Goal: Task Accomplishment & Management: Use online tool/utility

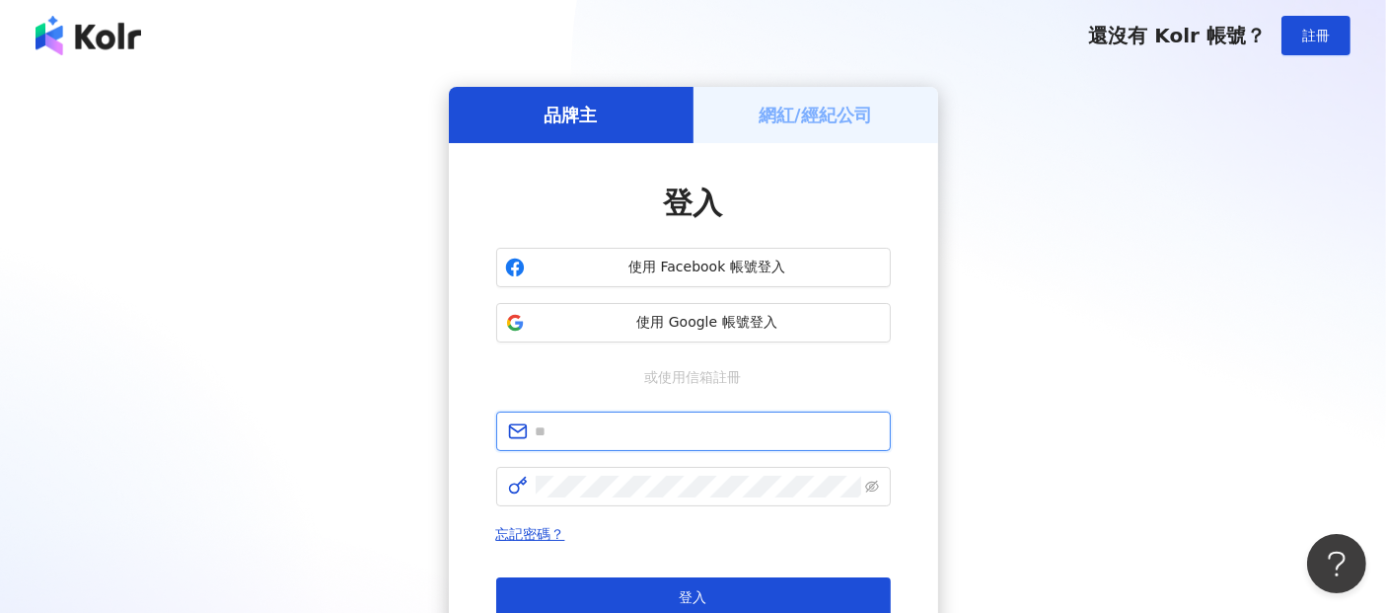
click at [549, 437] on input "text" at bounding box center [707, 431] width 343 height 22
paste input "**********"
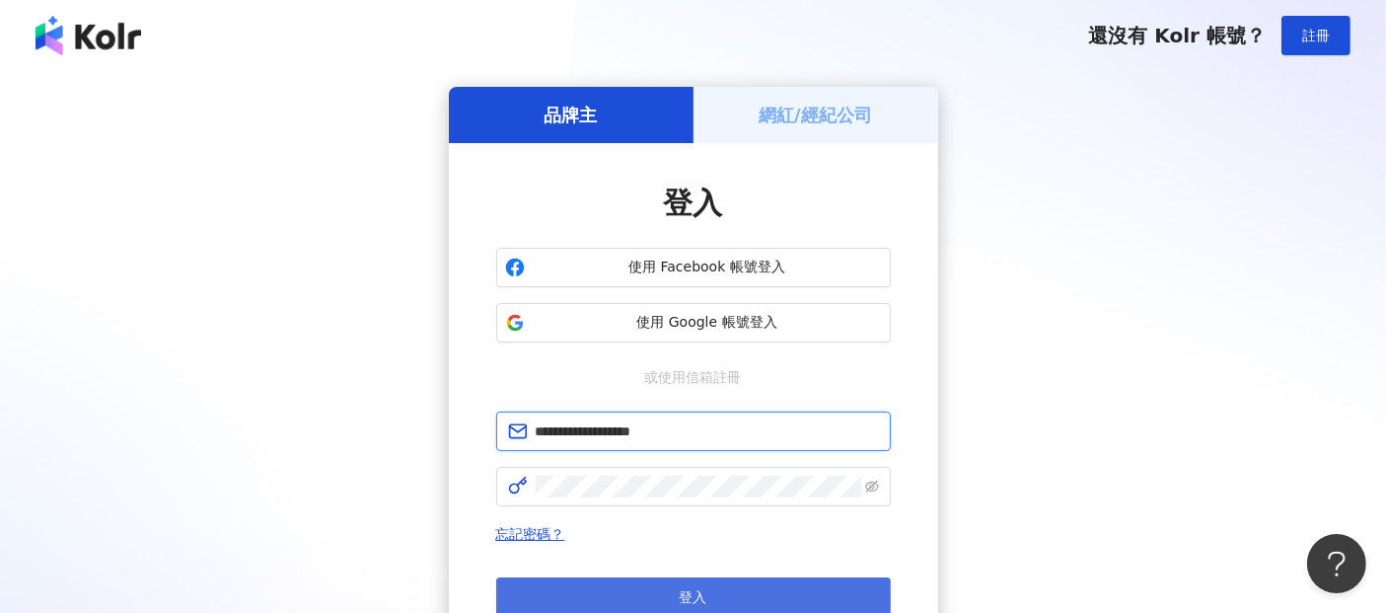
type input "**********"
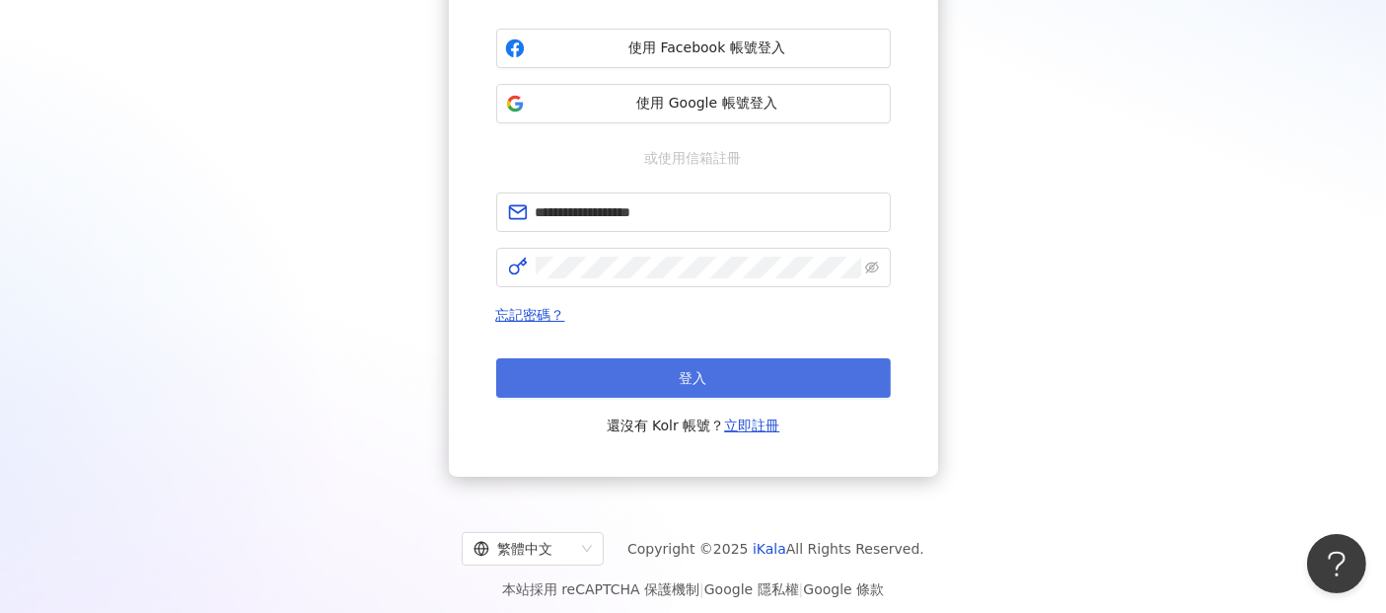
click at [746, 385] on button "登入" at bounding box center [693, 377] width 395 height 39
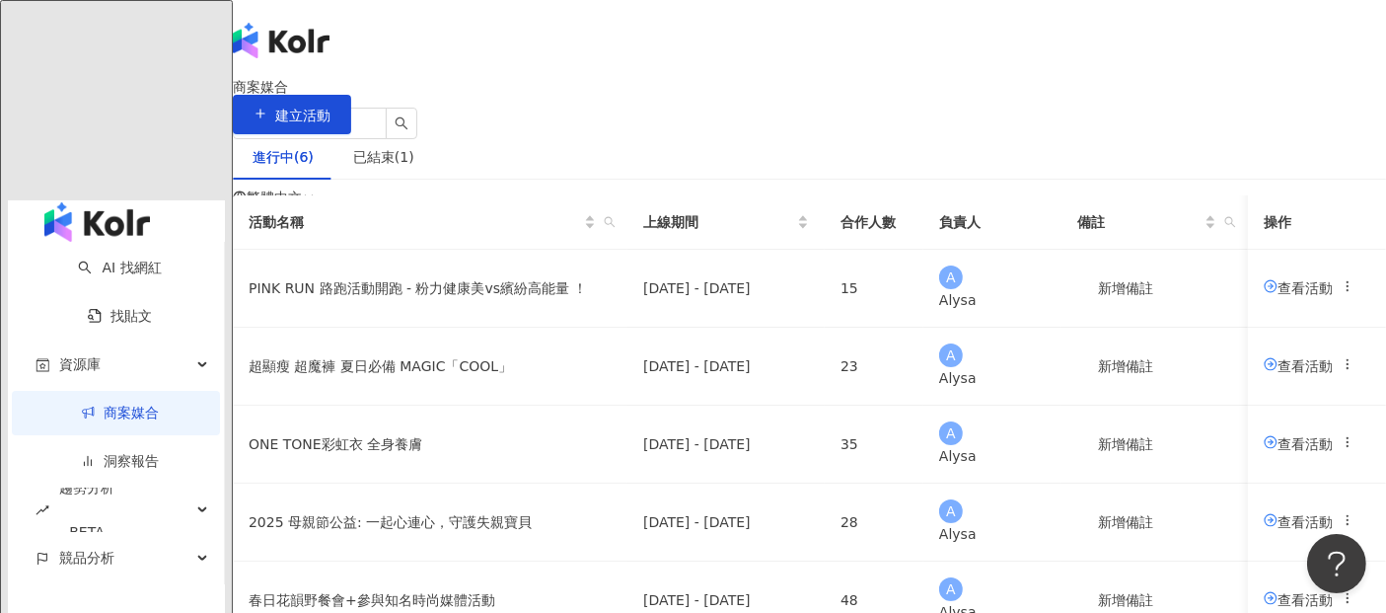
scroll to position [109, 0]
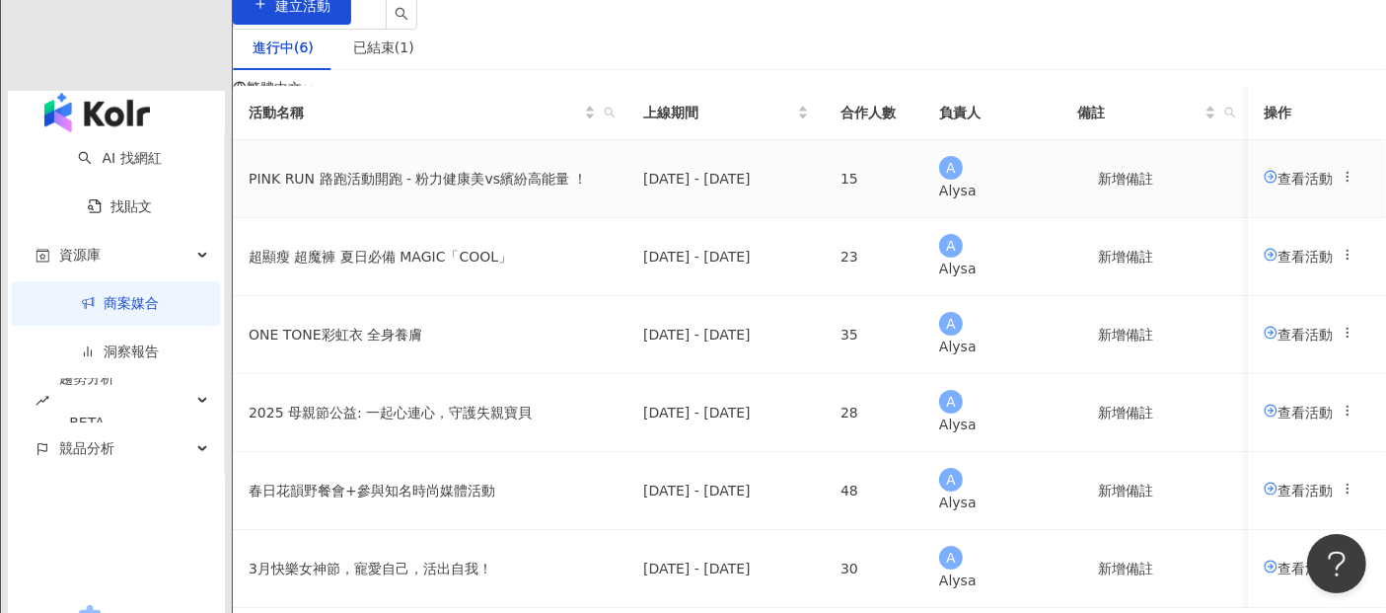
click at [1264, 185] on span "查看活動" at bounding box center [1298, 178] width 69 height 16
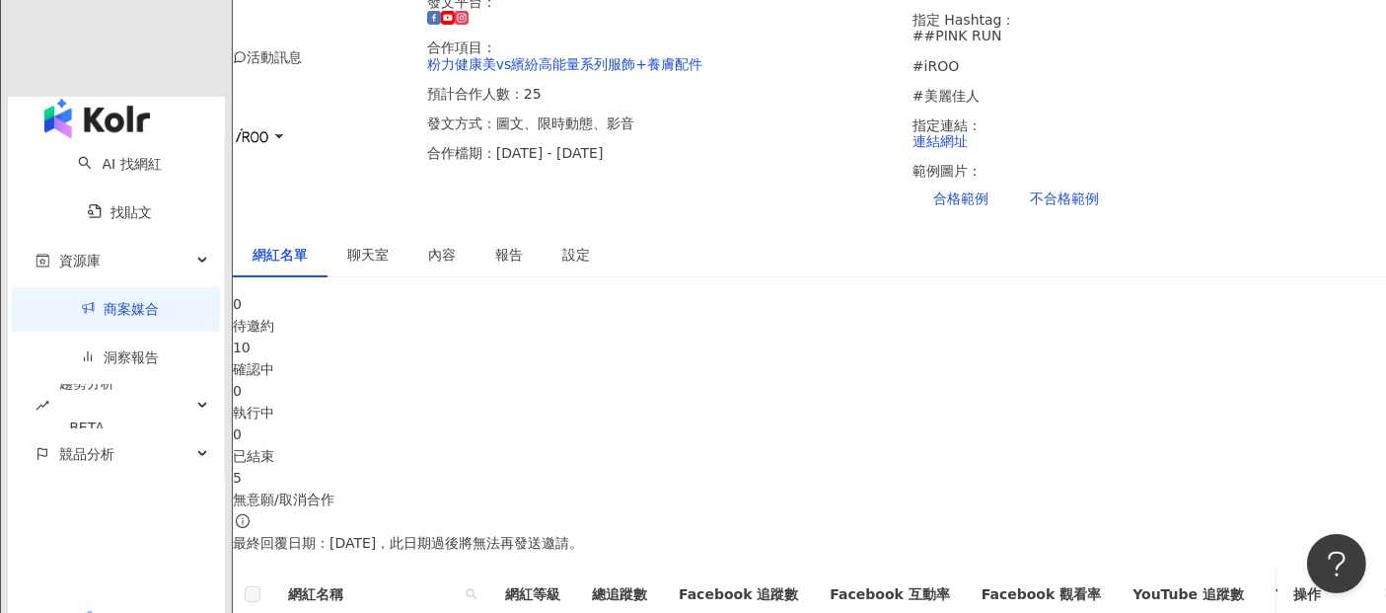
scroll to position [438, 0]
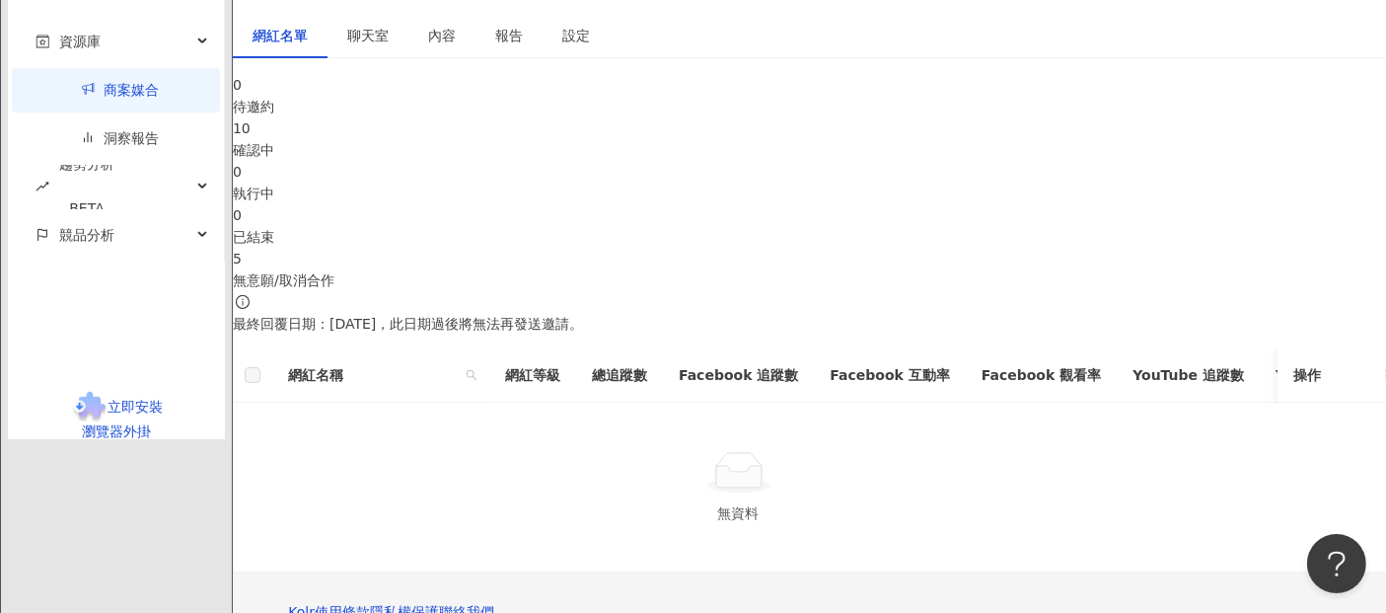
click at [572, 161] on div "10 確認中" at bounding box center [809, 138] width 1153 height 43
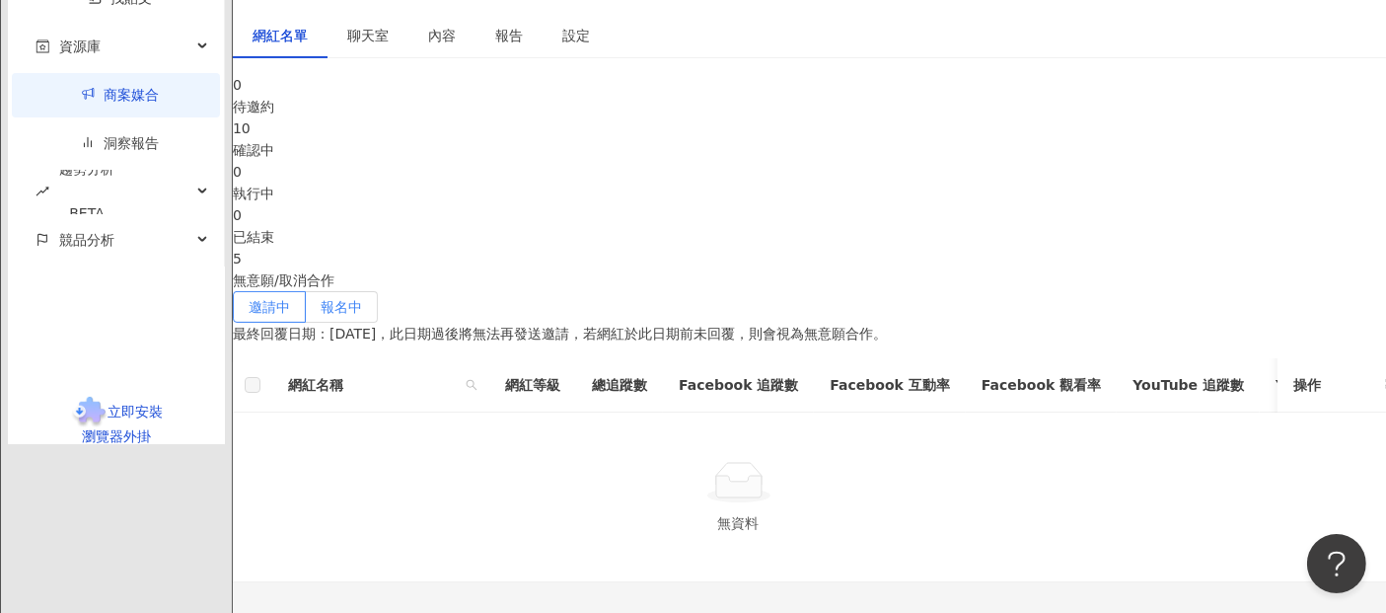
click at [378, 291] on label "報名中" at bounding box center [342, 307] width 72 height 32
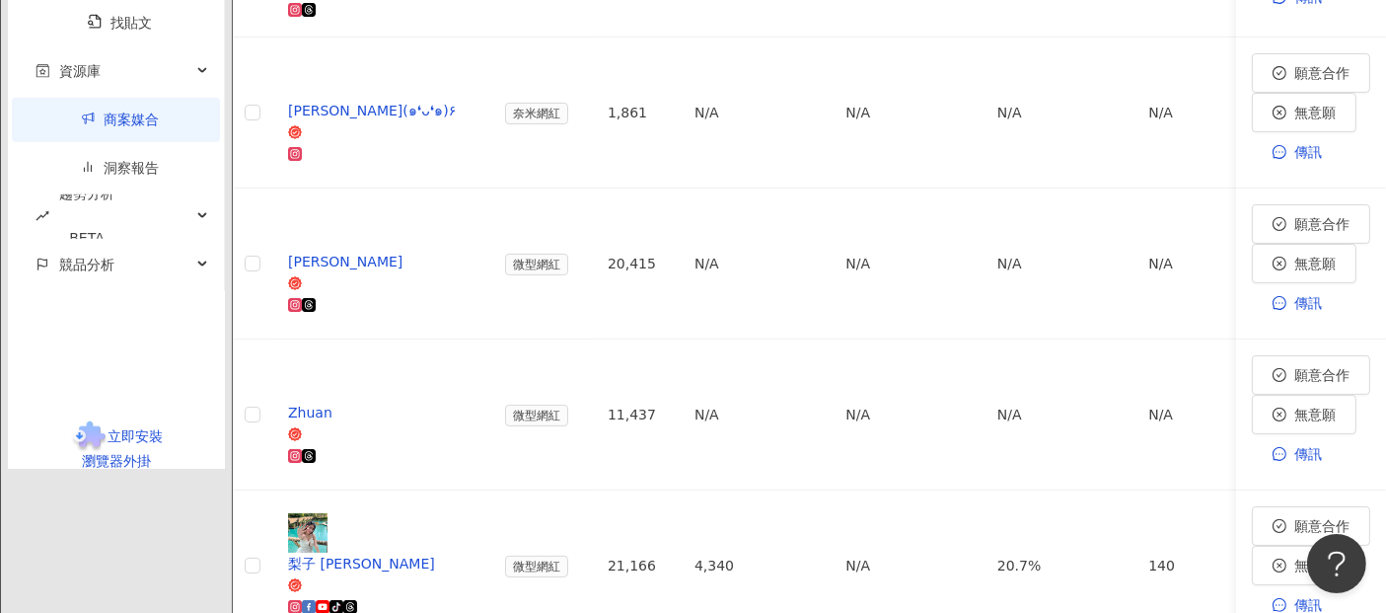
scroll to position [1205, 0]
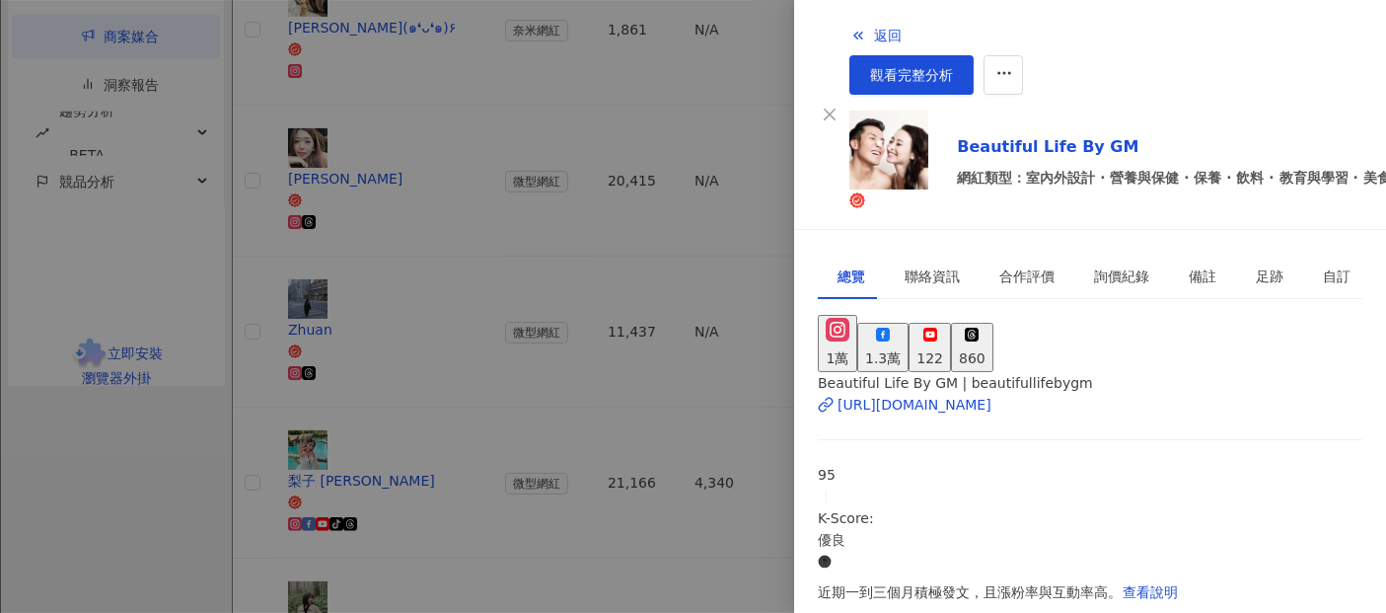
click at [659, 492] on div at bounding box center [693, 306] width 1386 height 613
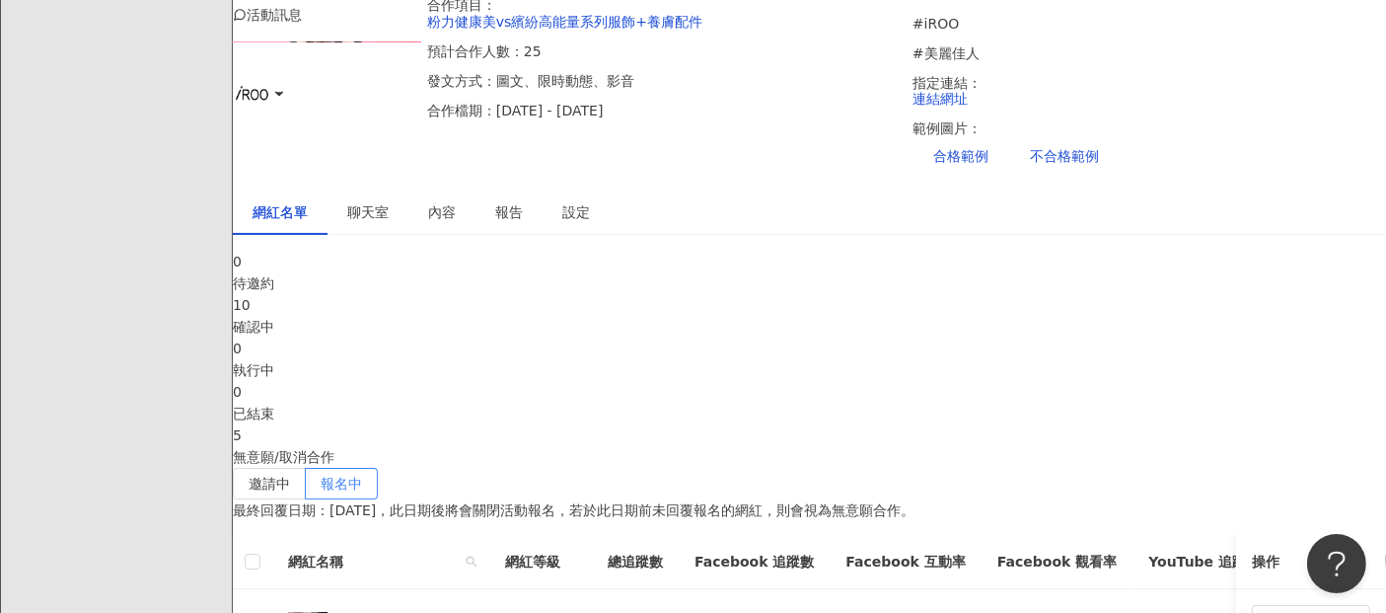
scroll to position [0, 0]
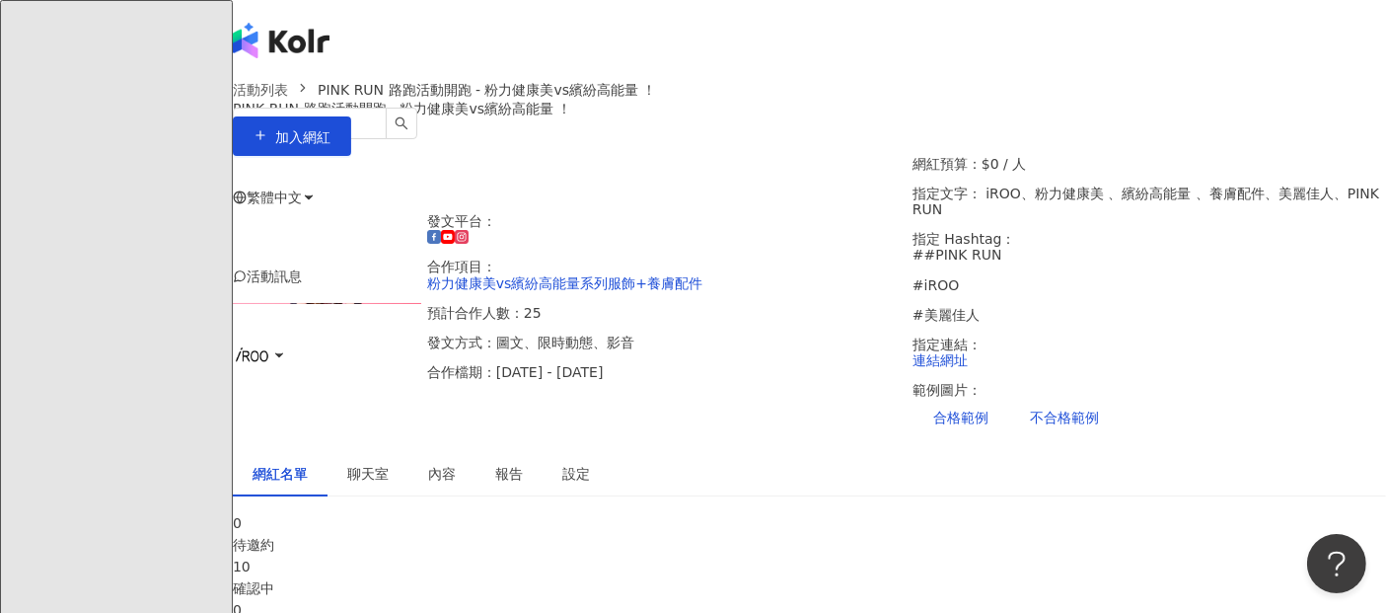
click at [796, 451] on div "網紅名單 聊天室 內容 報告 設定" at bounding box center [809, 473] width 1153 height 45
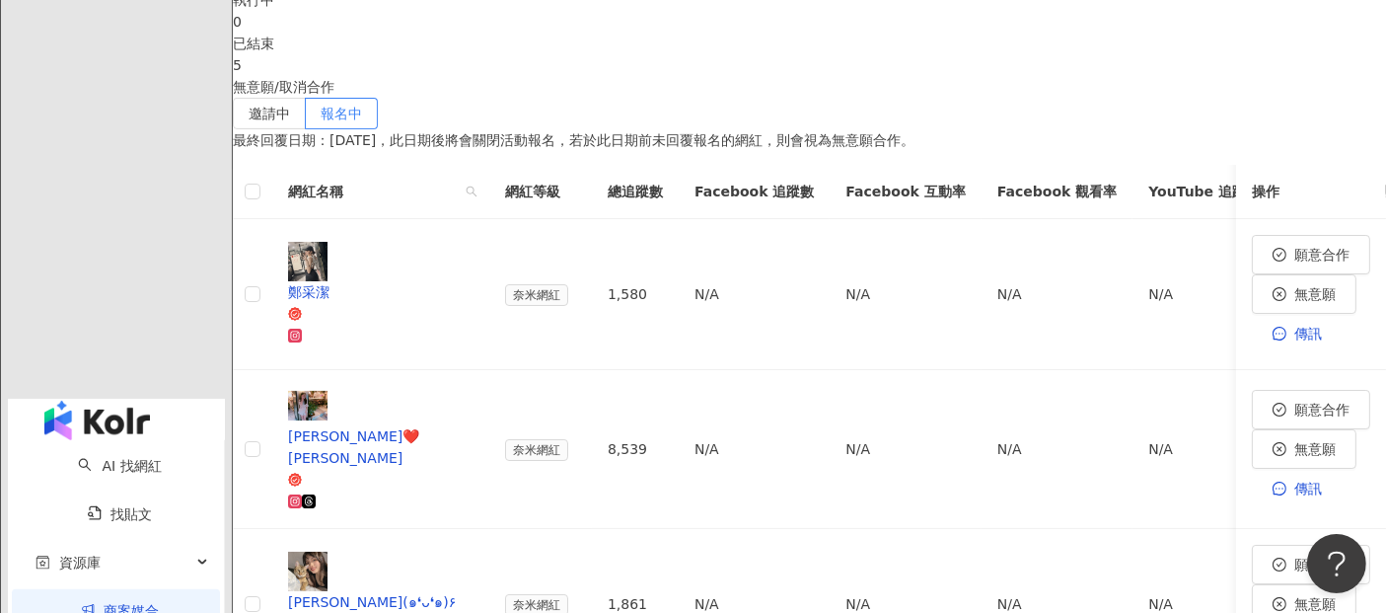
scroll to position [547, 0]
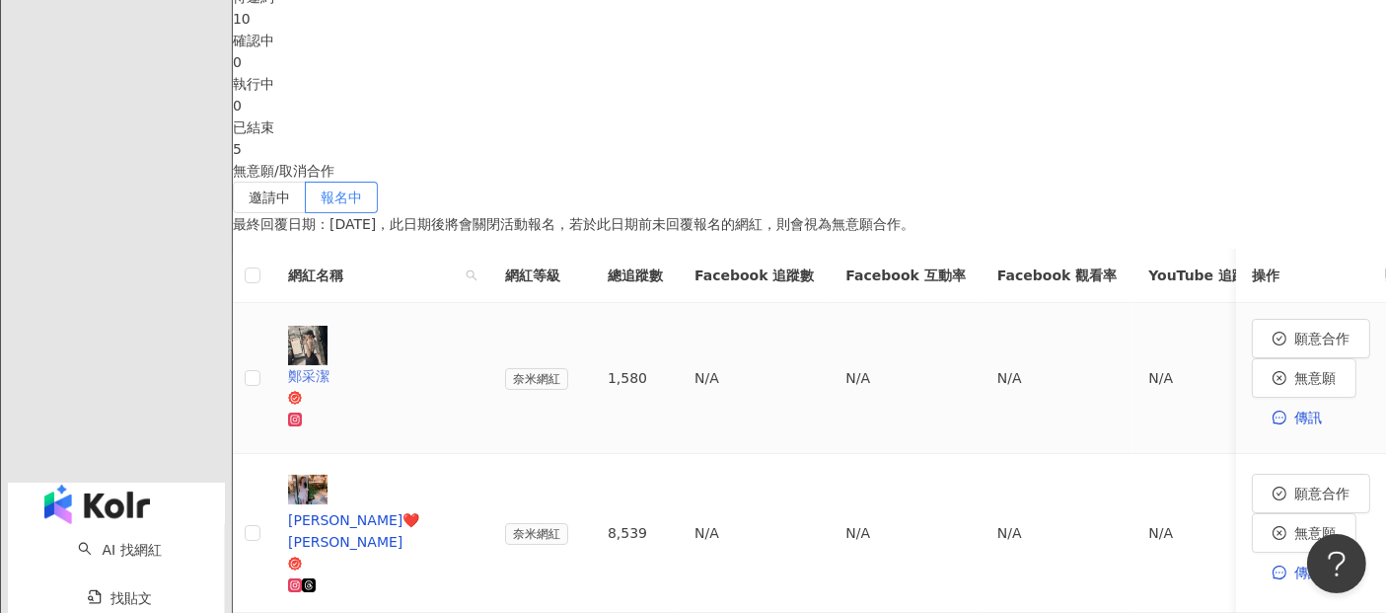
click at [327, 328] on img at bounding box center [307, 345] width 39 height 39
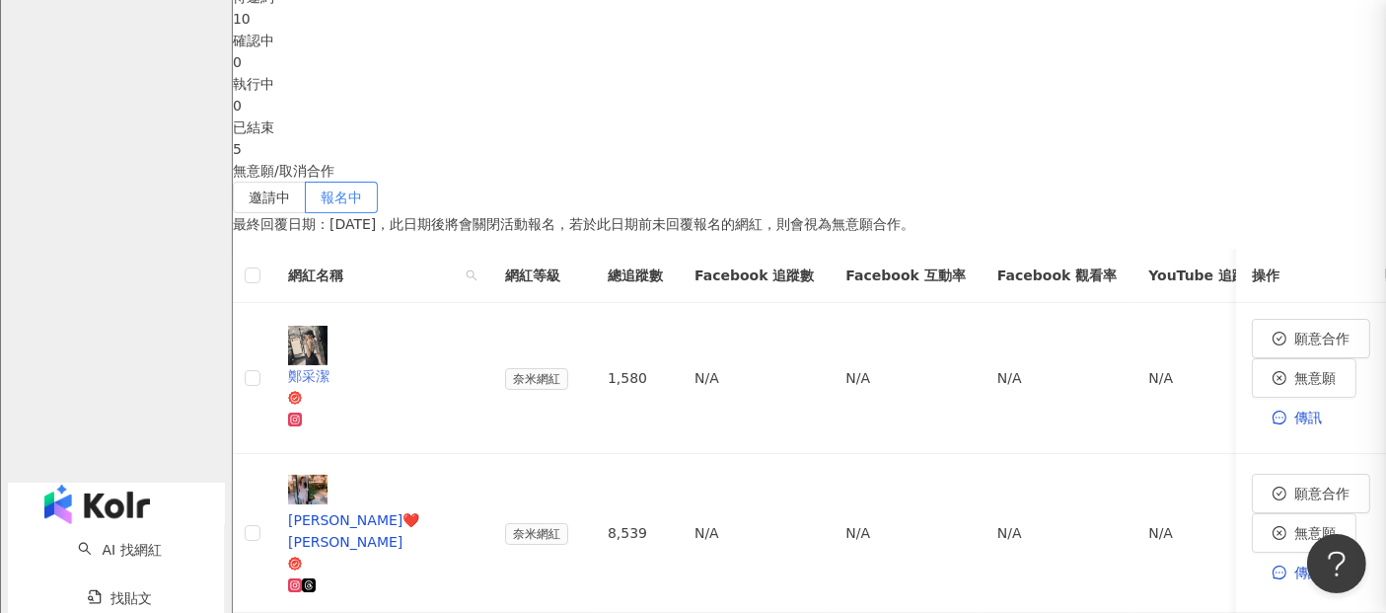
click at [369, 328] on div at bounding box center [693, 306] width 1386 height 613
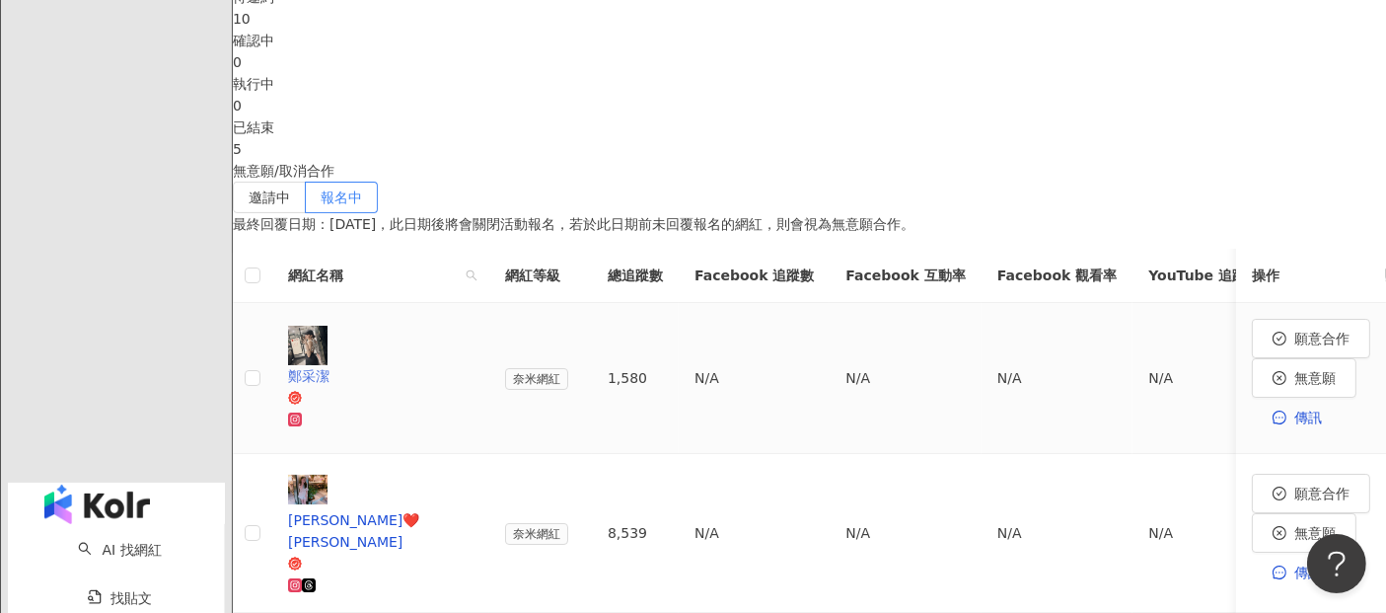
click at [327, 326] on img at bounding box center [307, 345] width 39 height 39
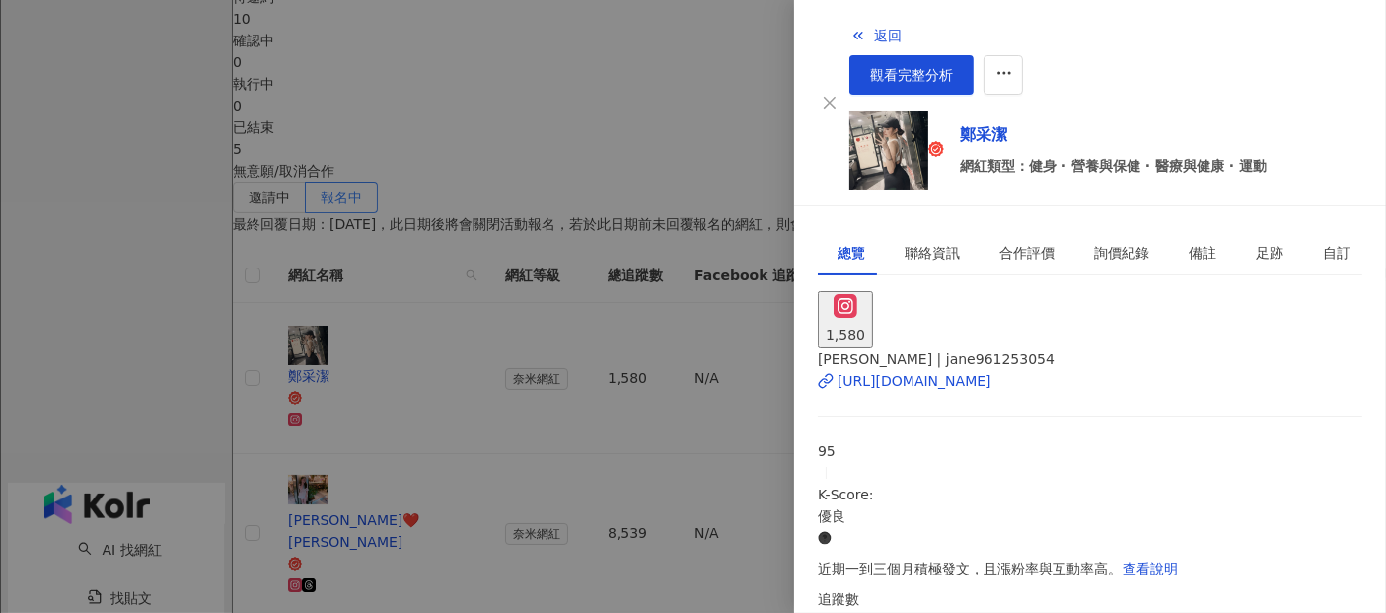
click at [465, 210] on div at bounding box center [693, 306] width 1386 height 613
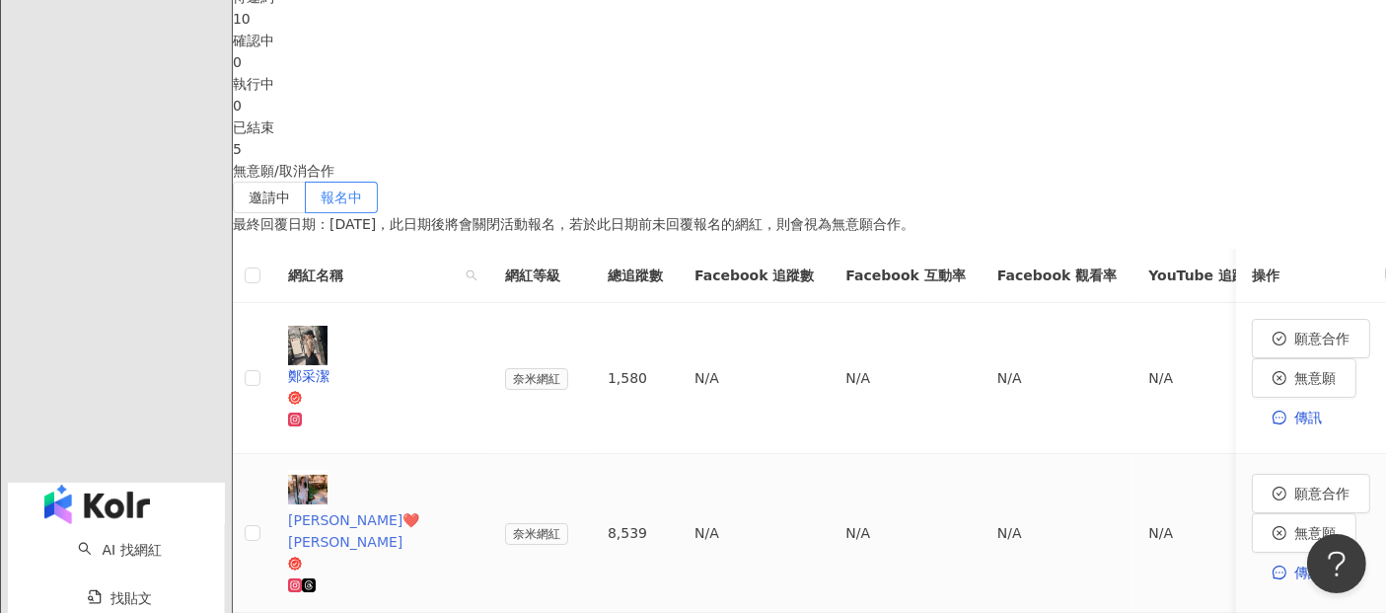
click at [327, 470] on img at bounding box center [307, 489] width 39 height 39
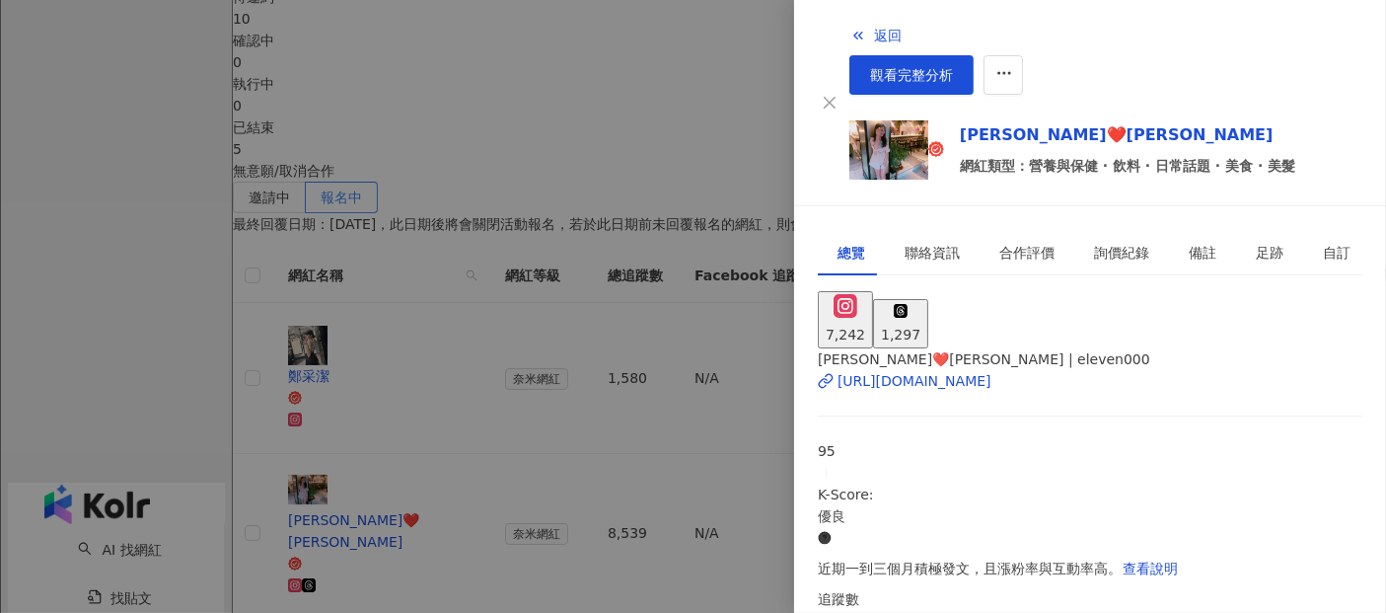
click at [364, 483] on div at bounding box center [693, 306] width 1386 height 613
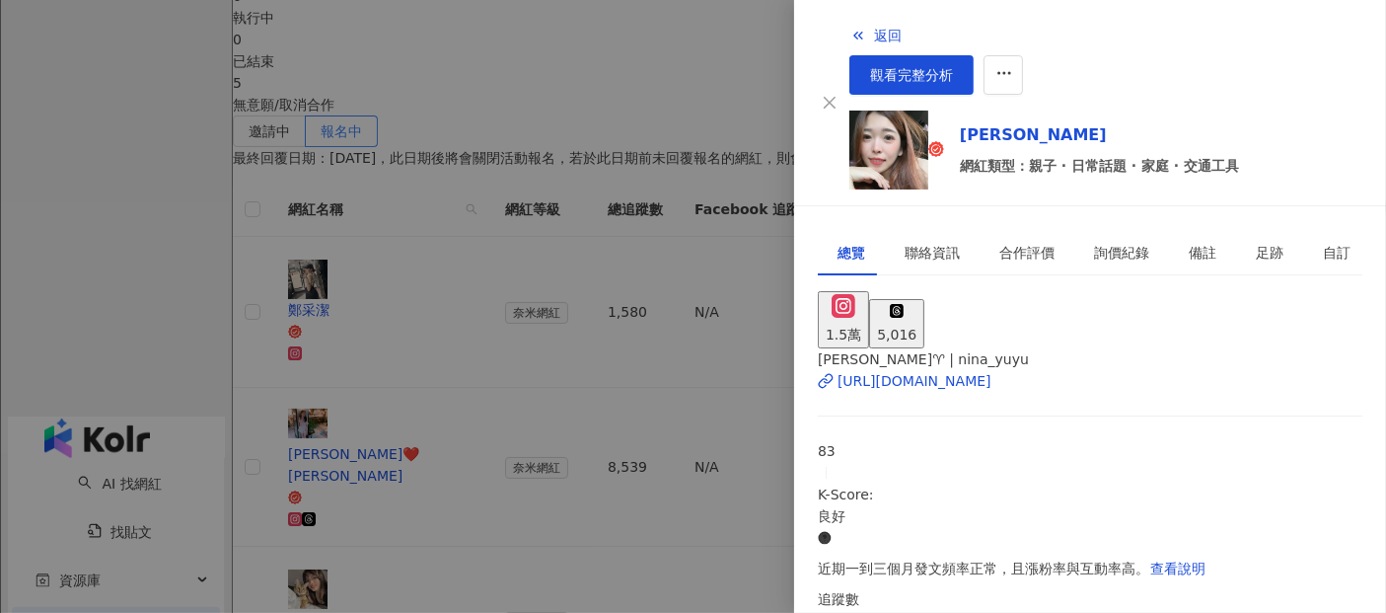
scroll to position [657, 0]
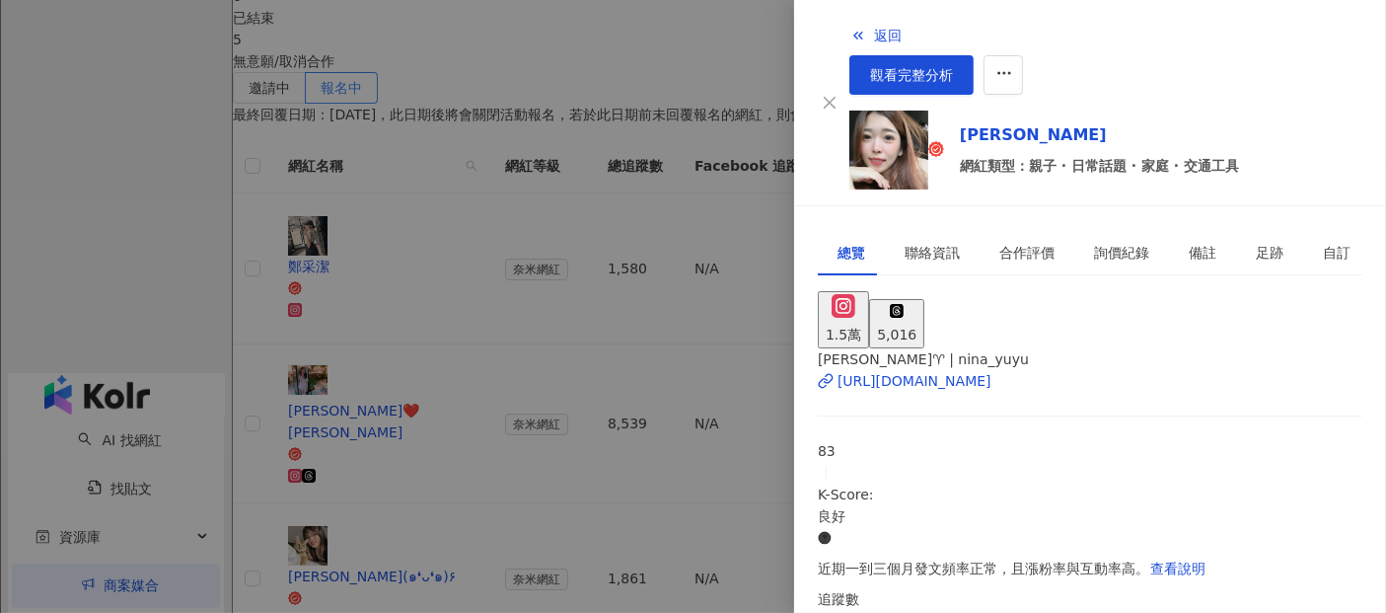
click at [428, 73] on div at bounding box center [693, 306] width 1386 height 613
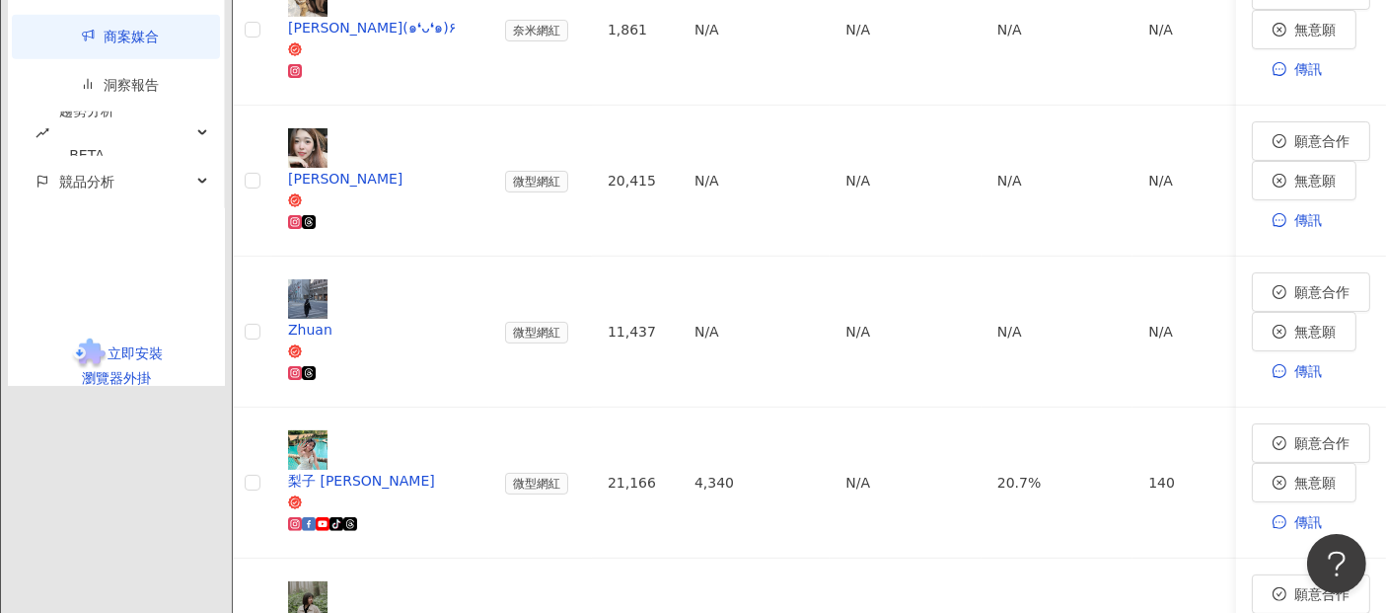
scroll to position [1310, 0]
